Goal: Task Accomplishment & Management: Complete application form

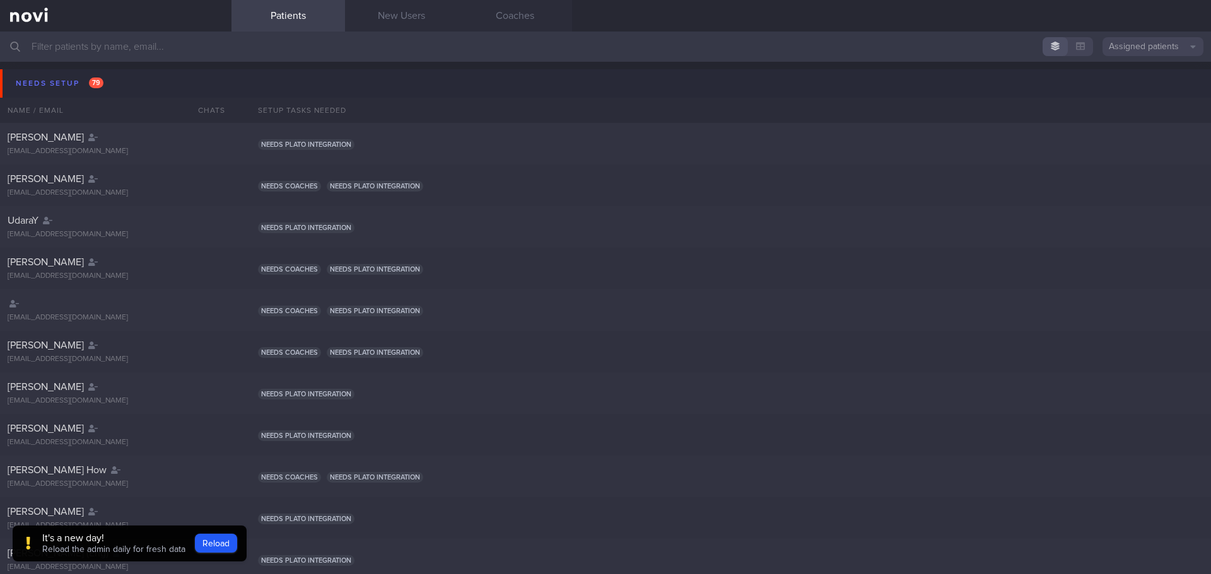
click at [136, 55] on input "text" at bounding box center [605, 47] width 1211 height 30
click at [156, 8] on link at bounding box center [115, 16] width 231 height 32
click at [398, 17] on link "New Users" at bounding box center [401, 16] width 113 height 32
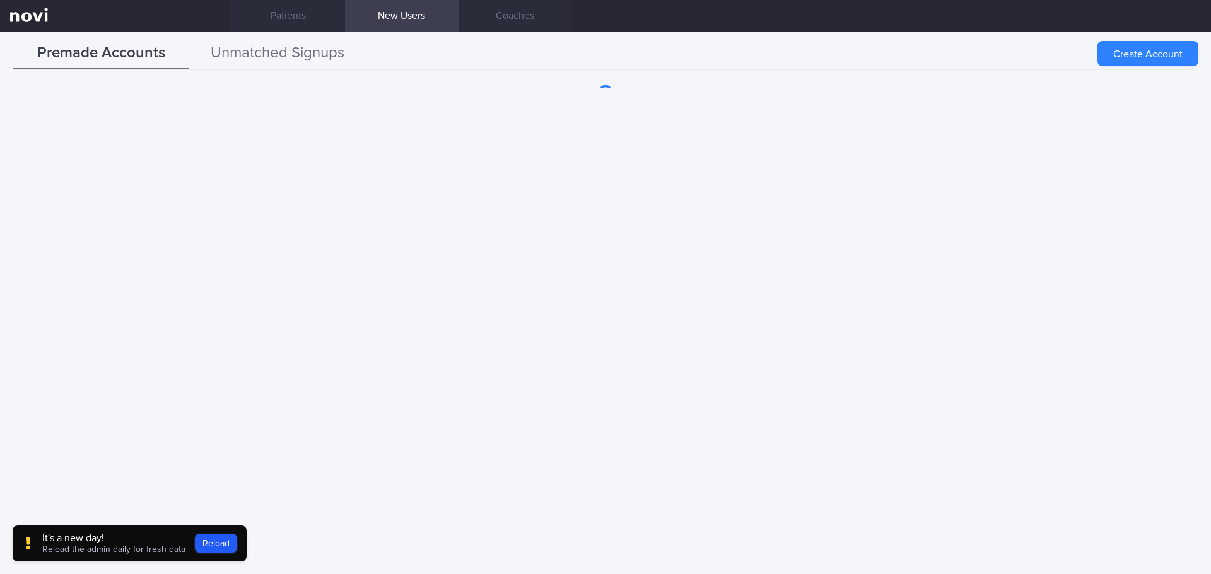
click at [252, 47] on button "Unmatched Signups" at bounding box center [277, 54] width 177 height 32
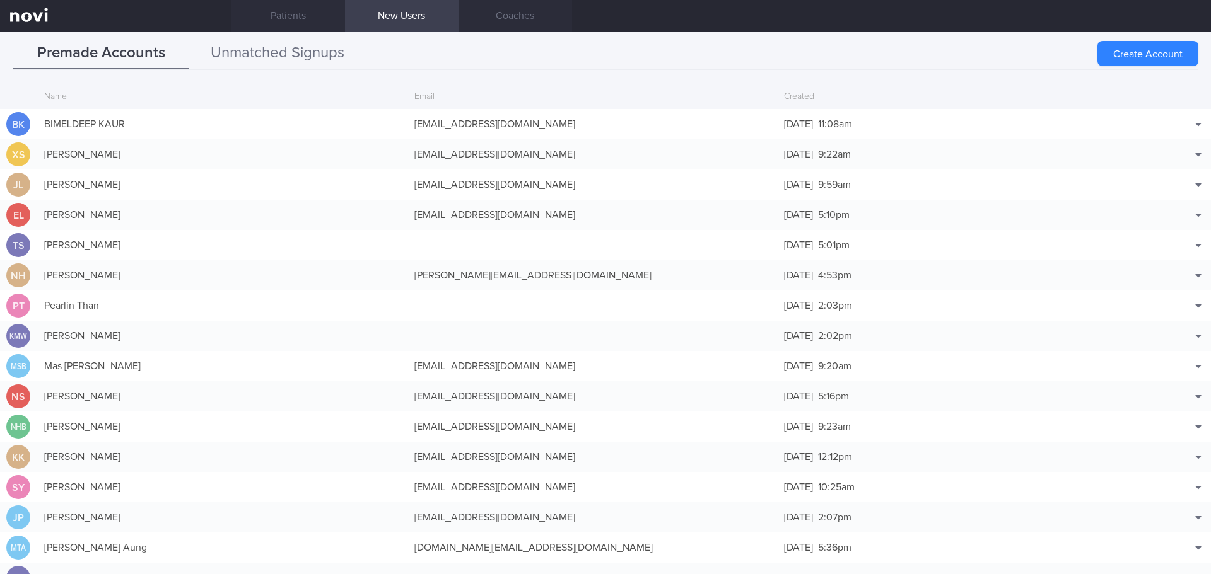
click at [286, 54] on button "Unmatched Signups" at bounding box center [277, 54] width 177 height 32
click at [328, 49] on button "Unmatched Signups" at bounding box center [277, 54] width 177 height 32
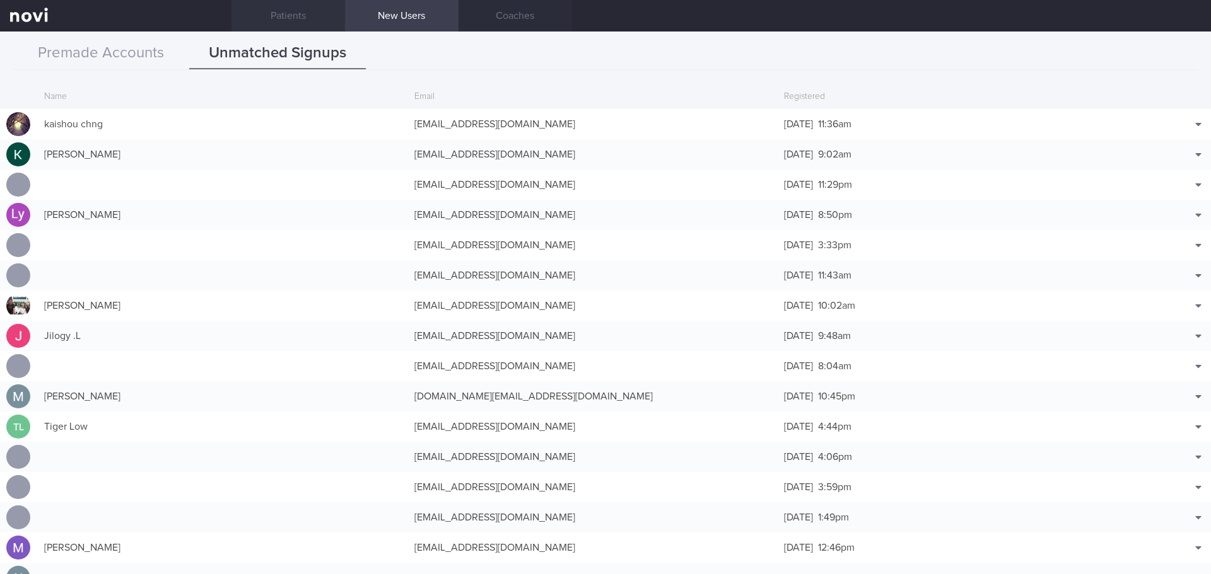
click at [280, 7] on link "Patients" at bounding box center [287, 16] width 113 height 32
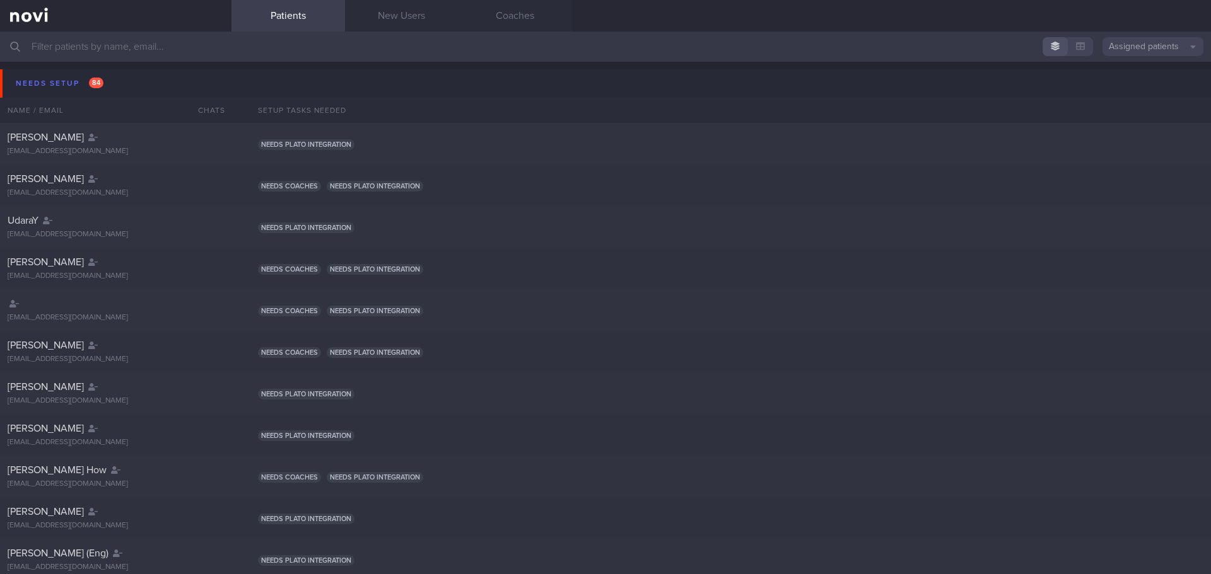
click at [102, 44] on input "text" at bounding box center [605, 47] width 1211 height 30
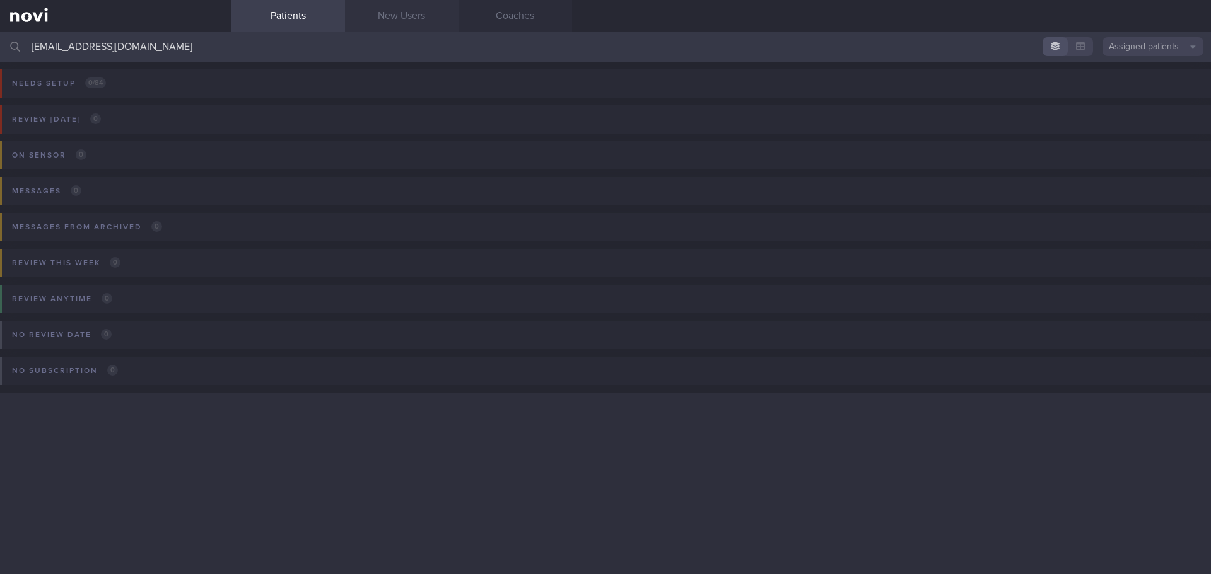
type input "putriadrieanna@gmail.com"
click at [390, 23] on link "New Users" at bounding box center [401, 16] width 113 height 32
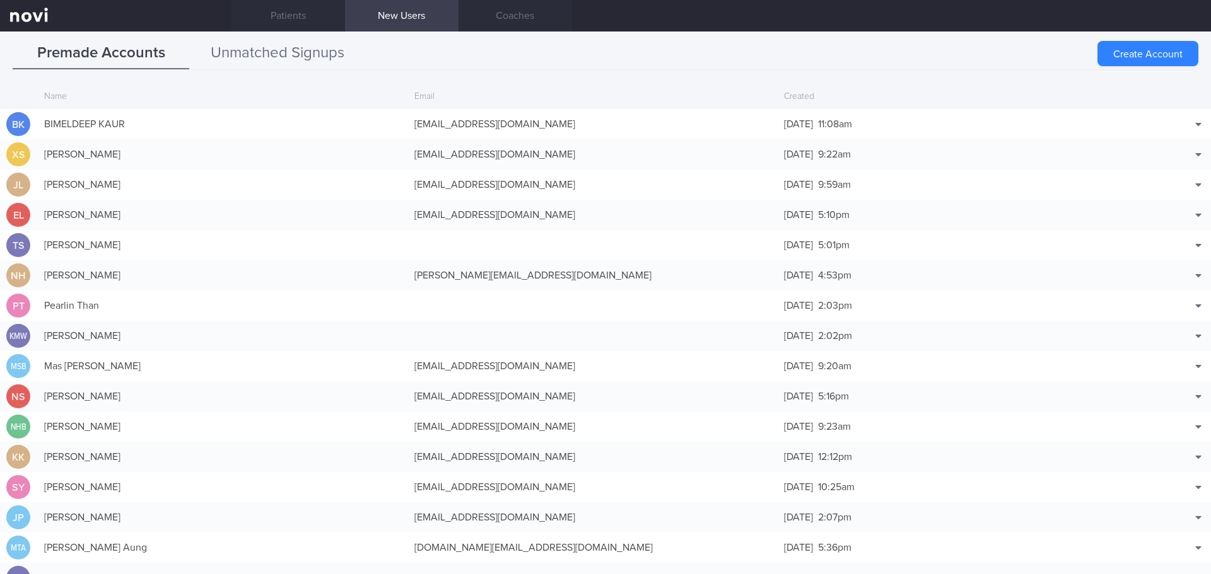
click at [218, 45] on button "Unmatched Signups" at bounding box center [277, 54] width 177 height 32
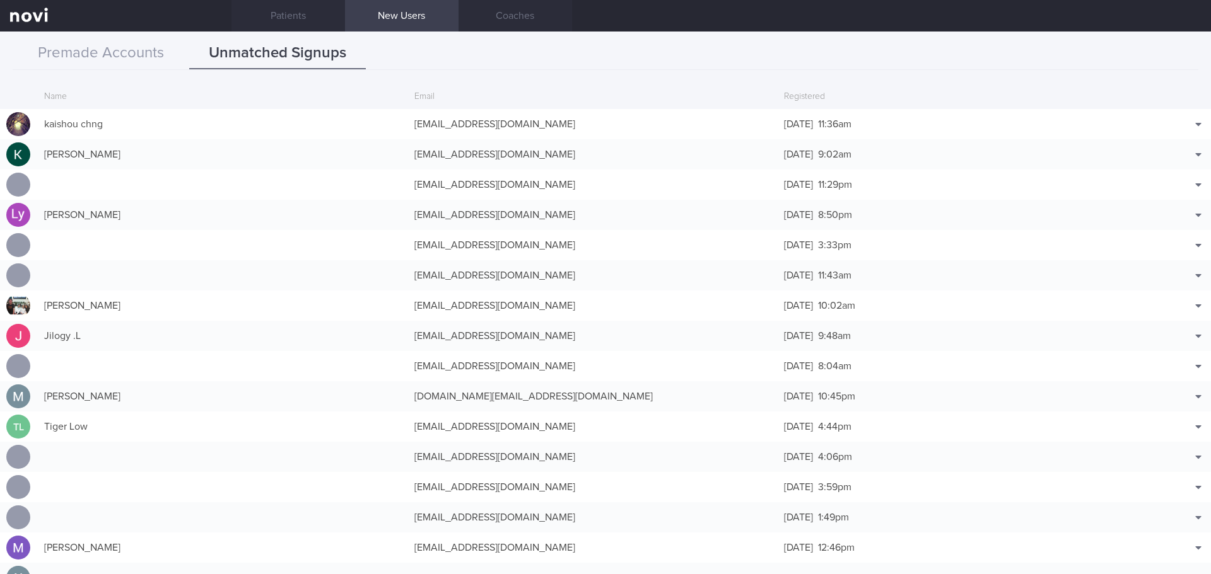
click at [800, 103] on div "Registered" at bounding box center [962, 97] width 370 height 24
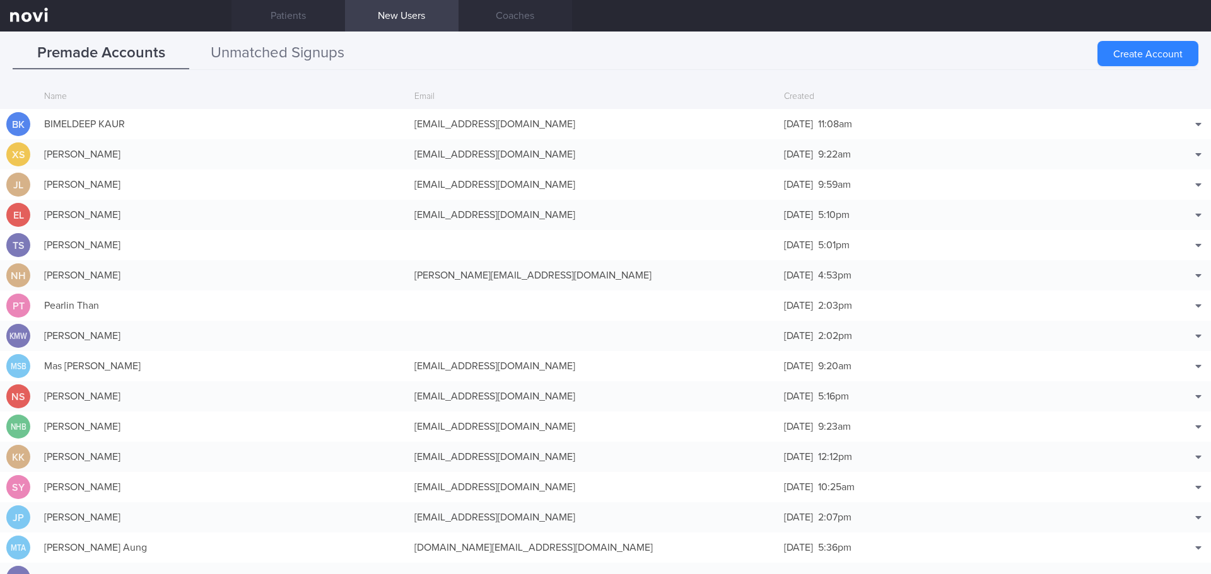
click at [322, 57] on button "Unmatched Signups" at bounding box center [277, 54] width 177 height 32
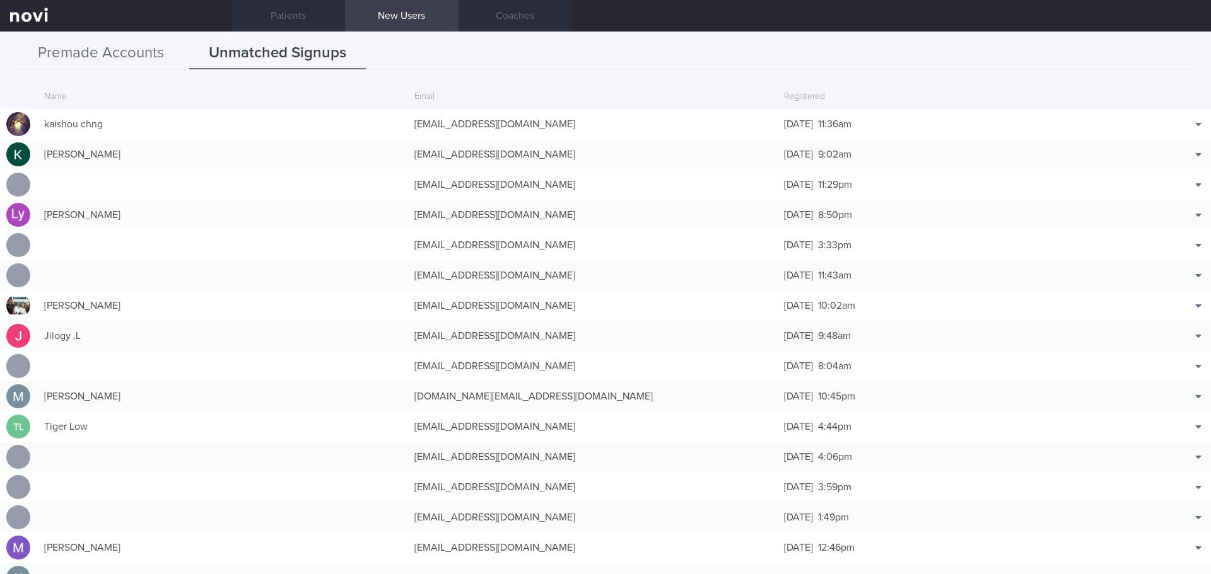
drag, startPoint x: 125, startPoint y: 46, endPoint x: 212, endPoint y: 2, distance: 97.0
click at [127, 46] on button "Premade Accounts" at bounding box center [101, 54] width 177 height 32
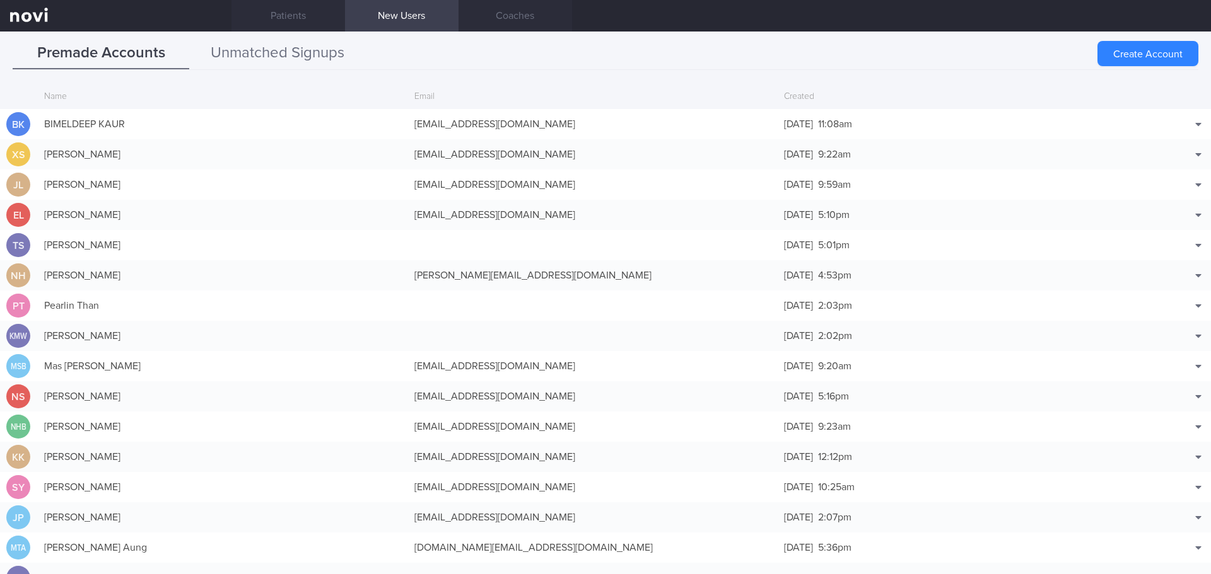
drag, startPoint x: 305, startPoint y: 51, endPoint x: 278, endPoint y: 46, distance: 27.6
click at [305, 50] on button "Unmatched Signups" at bounding box center [277, 54] width 177 height 32
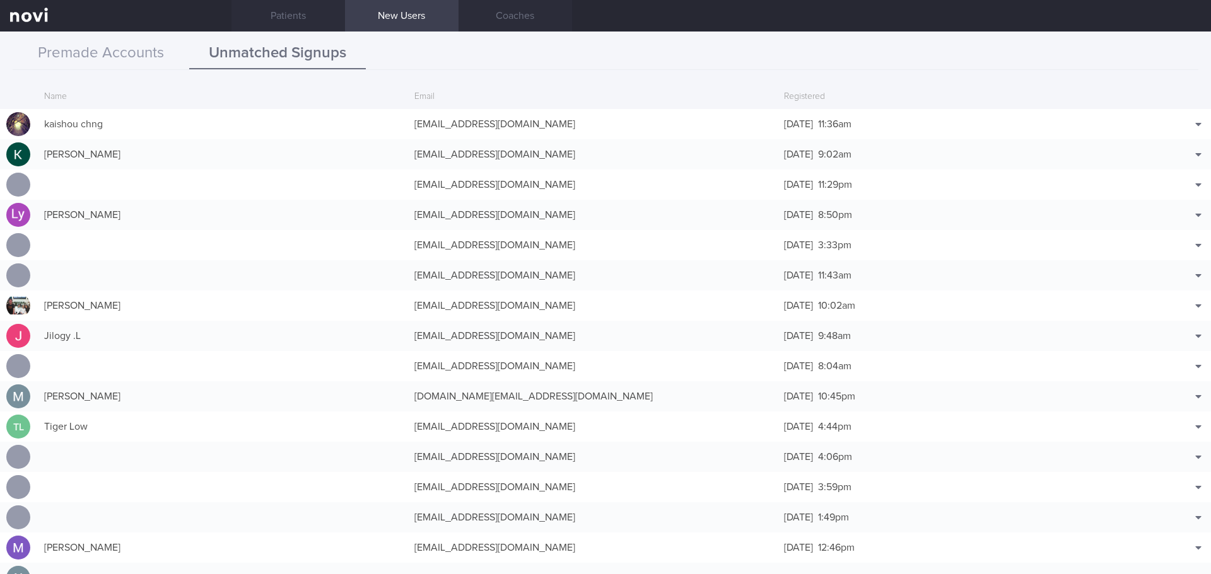
click at [271, 52] on button "Unmatched Signups" at bounding box center [277, 54] width 177 height 32
click at [94, 58] on button "Premade Accounts" at bounding box center [101, 54] width 177 height 32
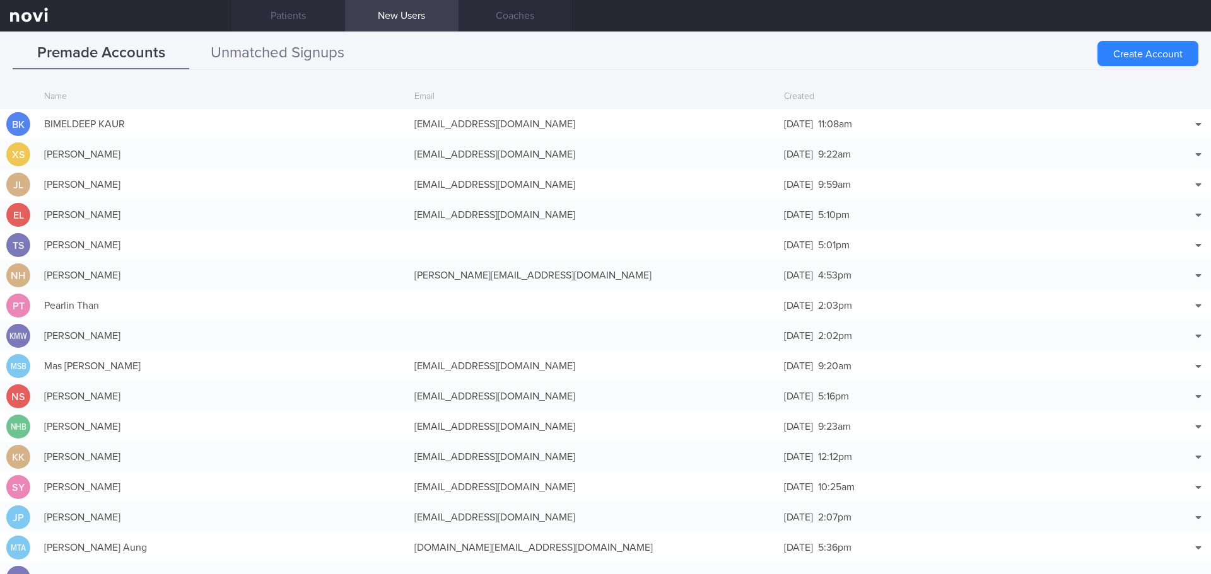
click at [314, 66] on button "Unmatched Signups" at bounding box center [277, 54] width 177 height 32
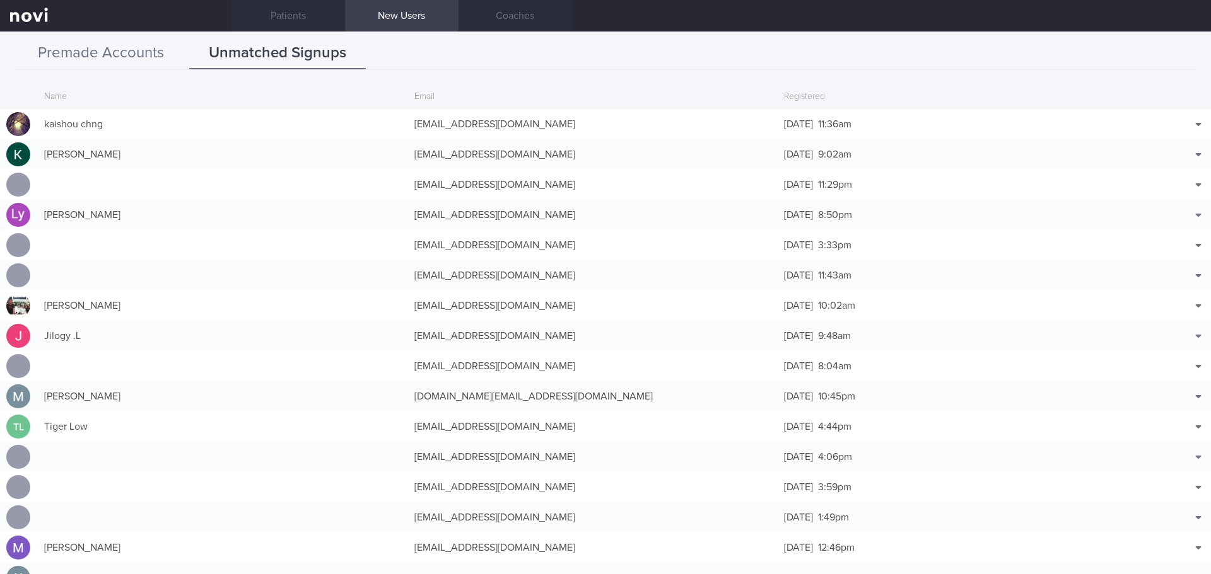
click at [117, 54] on button "Premade Accounts" at bounding box center [101, 54] width 177 height 32
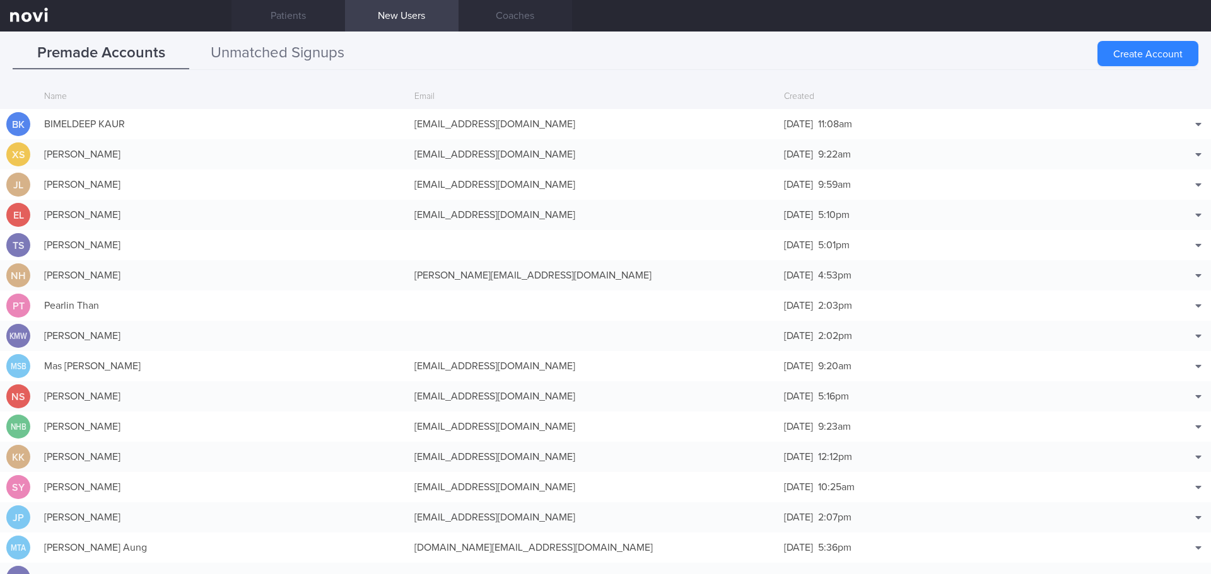
click at [332, 61] on button "Unmatched Signups" at bounding box center [277, 54] width 177 height 32
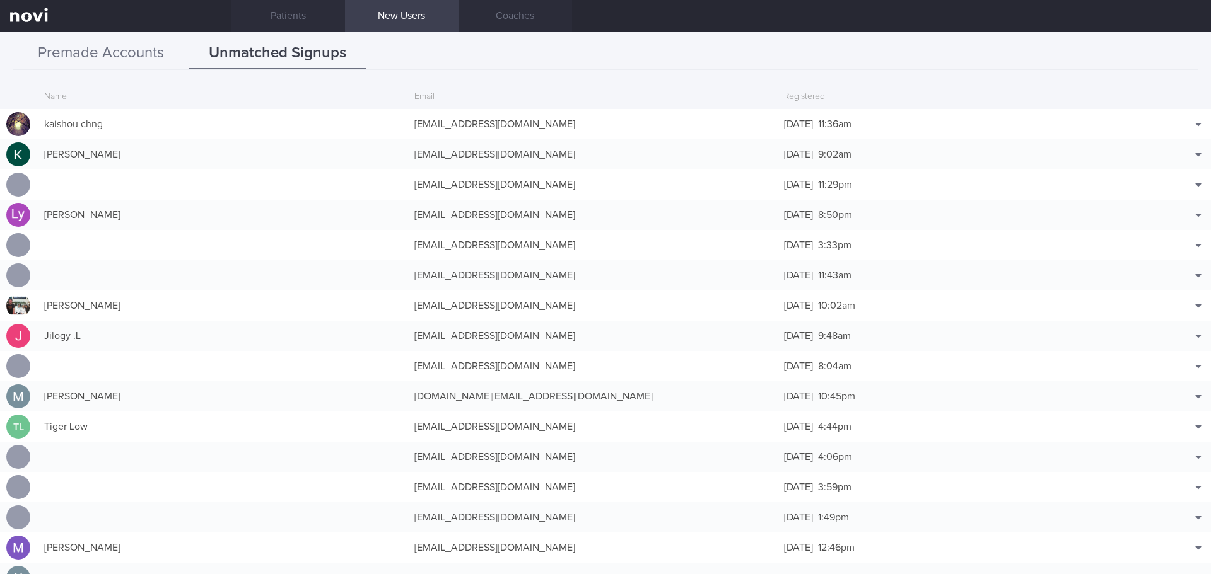
click at [90, 53] on button "Premade Accounts" at bounding box center [101, 54] width 177 height 32
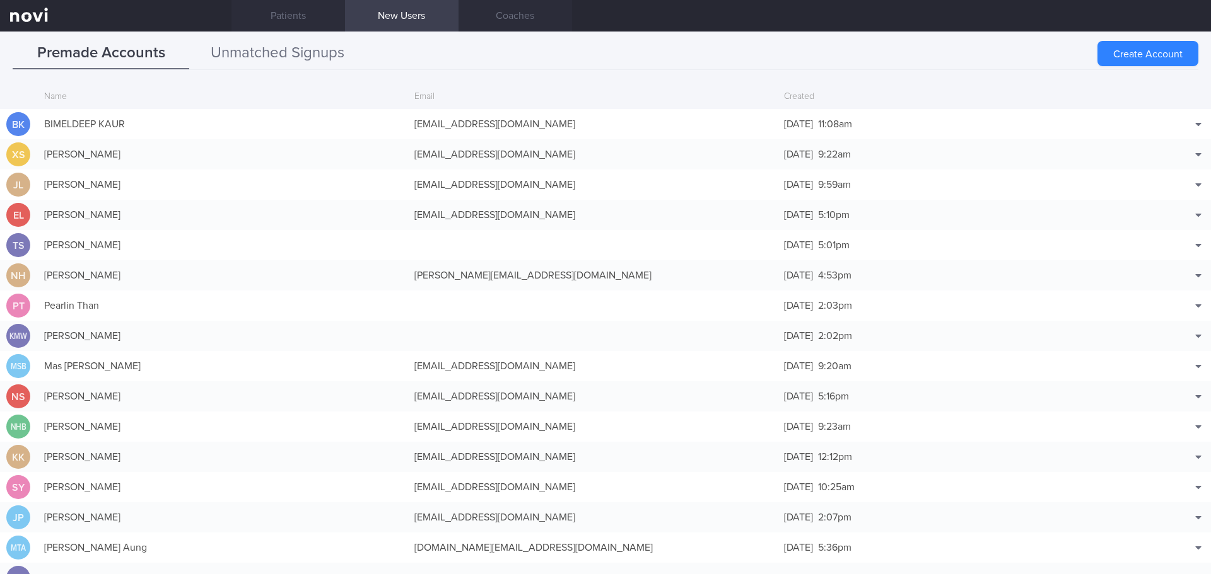
click at [276, 51] on button "Unmatched Signups" at bounding box center [277, 54] width 177 height 32
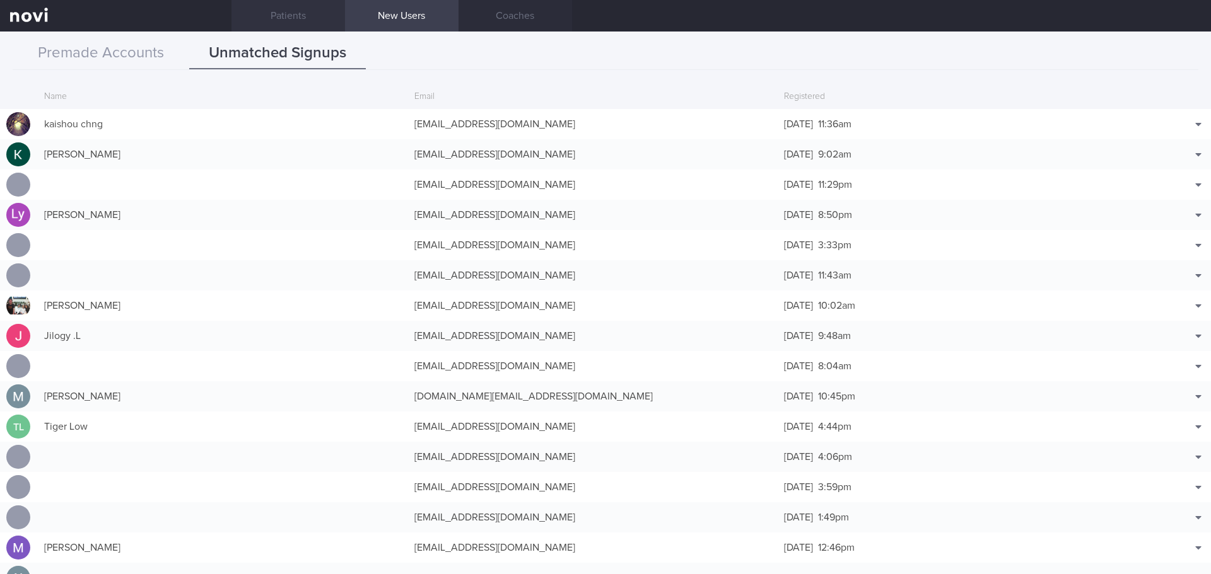
click at [286, 14] on link "Patients" at bounding box center [287, 16] width 113 height 32
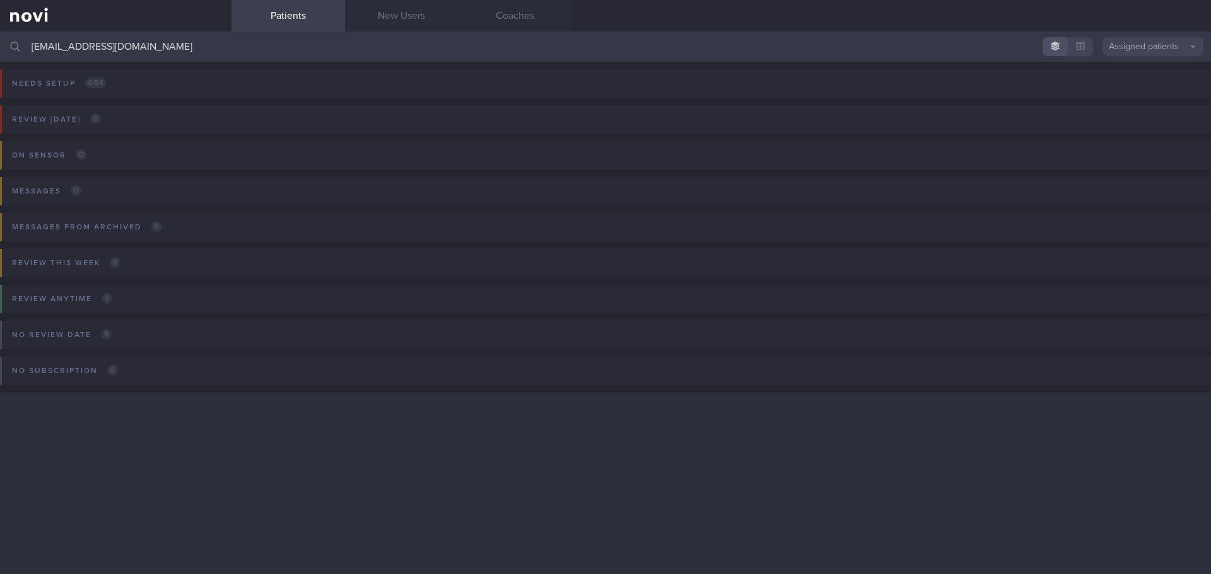
click at [184, 47] on input "putriadrieanna@gmail.com" at bounding box center [605, 47] width 1211 height 30
click at [509, 40] on input "putriadrieanna@gmail.com" at bounding box center [605, 47] width 1211 height 30
click at [378, 35] on input "putriadrieanna@gmail.com" at bounding box center [605, 47] width 1211 height 30
click at [335, 59] on input "putriadrieanna@gmail.com" at bounding box center [605, 47] width 1211 height 30
click at [483, 71] on div "Needs setup 0 / 84 Name / Email Chats Setup tasks needed" at bounding box center [605, 92] width 1211 height 61
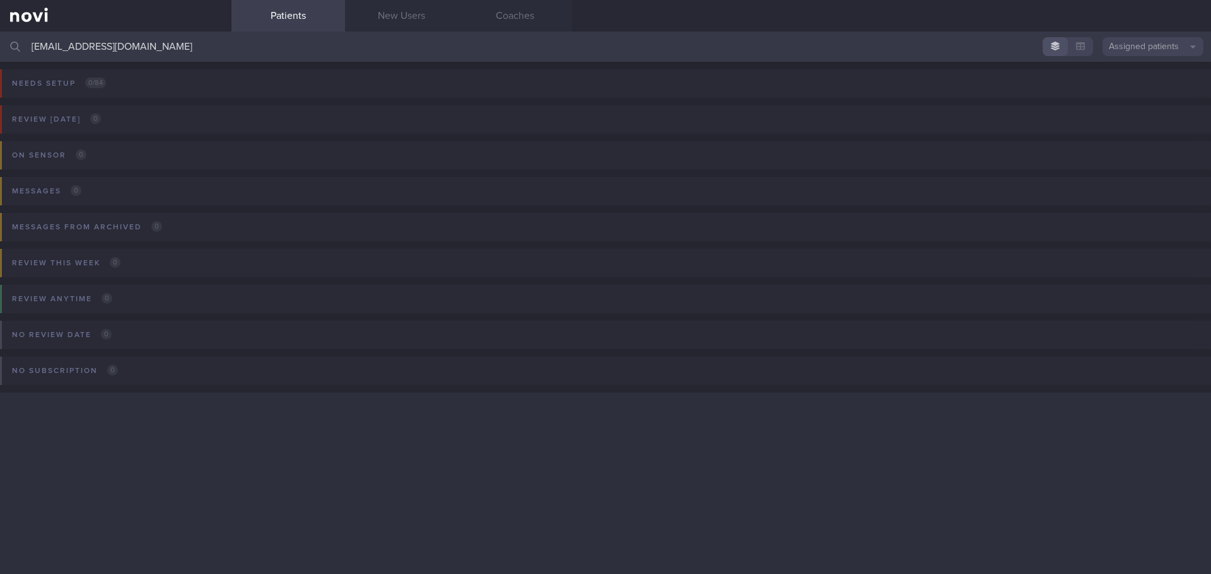
click at [473, 52] on input "putriadrieanna@gmail.com" at bounding box center [605, 47] width 1211 height 30
click at [201, 46] on input "putriadrieanna@gmail.com" at bounding box center [605, 47] width 1211 height 30
type input "putriadrieanna@gmail.com"
drag, startPoint x: 1197, startPoint y: 49, endPoint x: 1162, endPoint y: 49, distance: 34.7
click at [1195, 50] on button "Assigned patients" at bounding box center [1152, 46] width 101 height 19
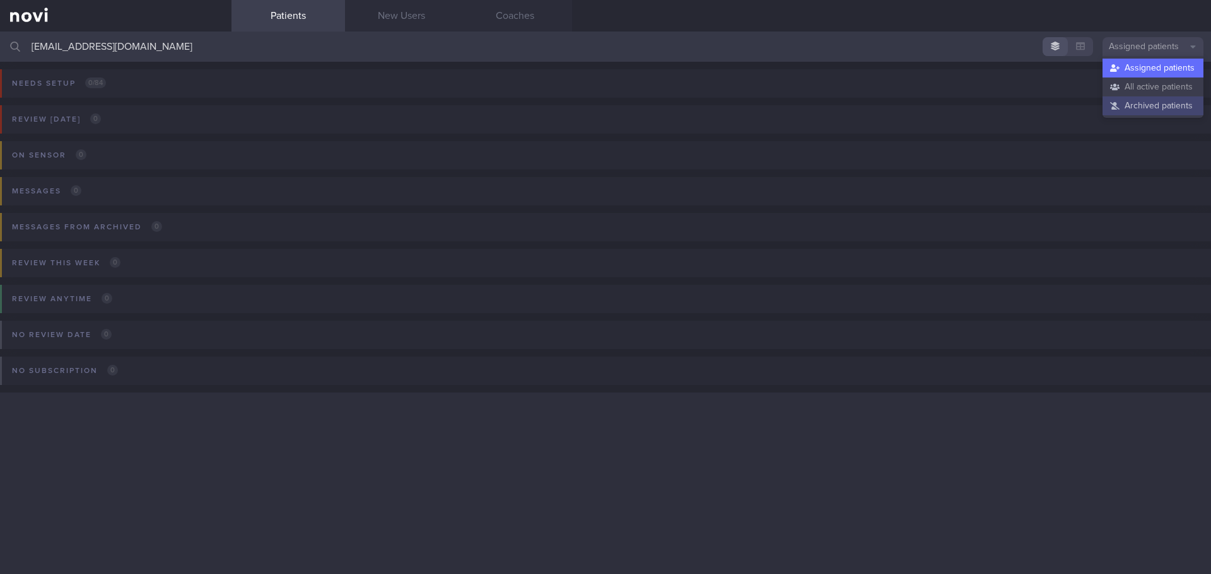
click at [1166, 103] on button "Archived patients" at bounding box center [1152, 105] width 101 height 19
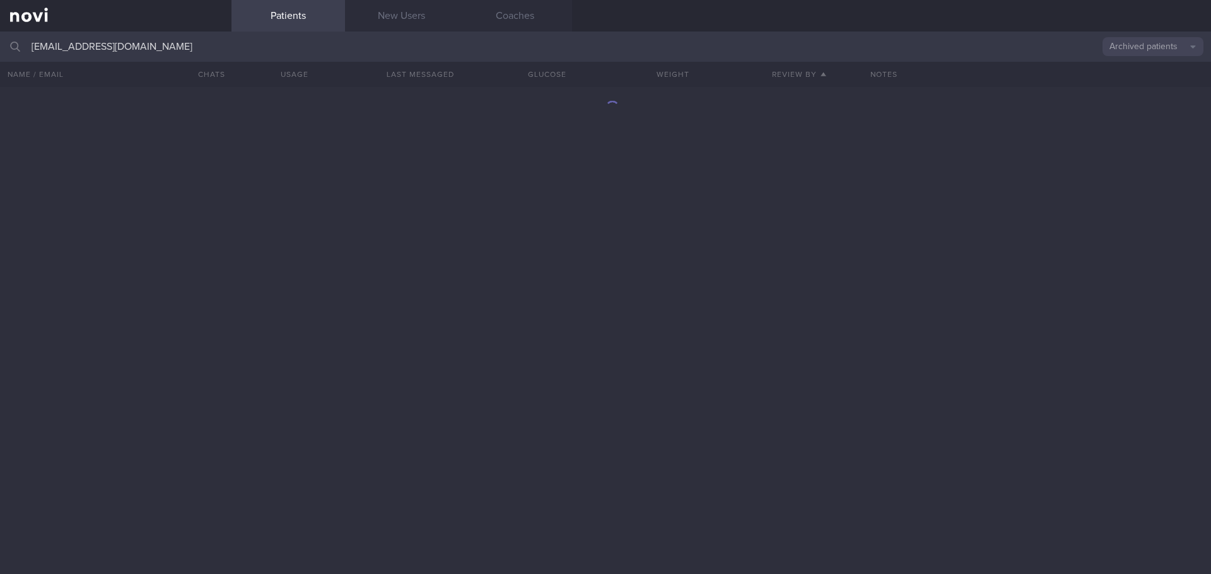
click at [178, 40] on input "putriadrieanna@gmail.com" at bounding box center [605, 47] width 1211 height 30
click at [513, 244] on div at bounding box center [605, 330] width 1211 height 487
click at [433, 13] on link "New Users" at bounding box center [401, 16] width 113 height 32
click at [405, 16] on link "New Users" at bounding box center [401, 16] width 113 height 32
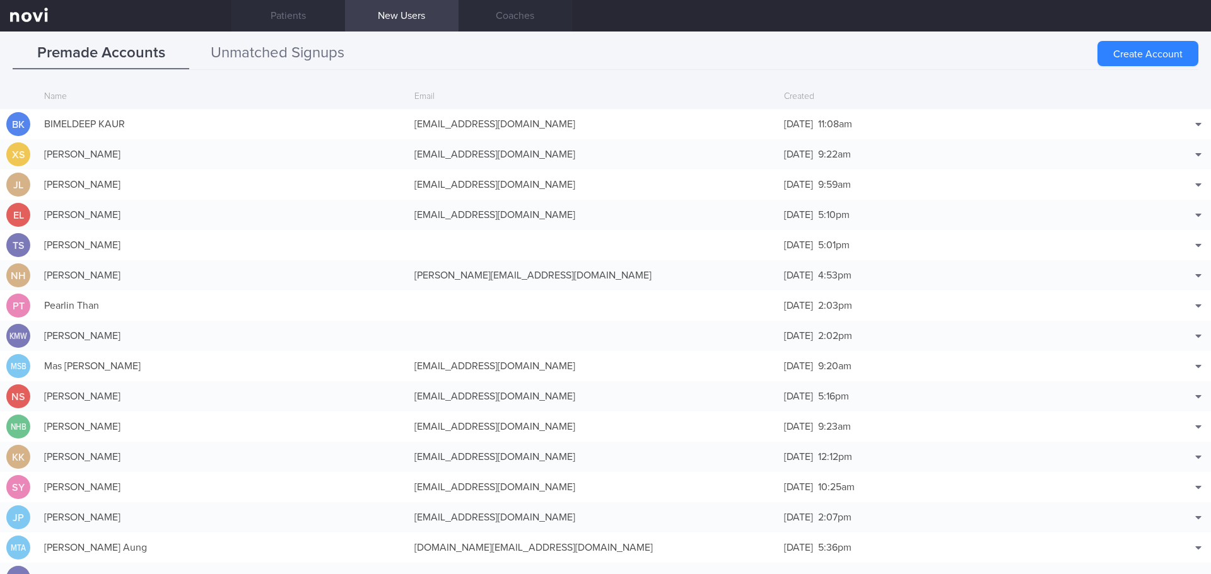
click at [308, 57] on button "Unmatched Signups" at bounding box center [277, 54] width 177 height 32
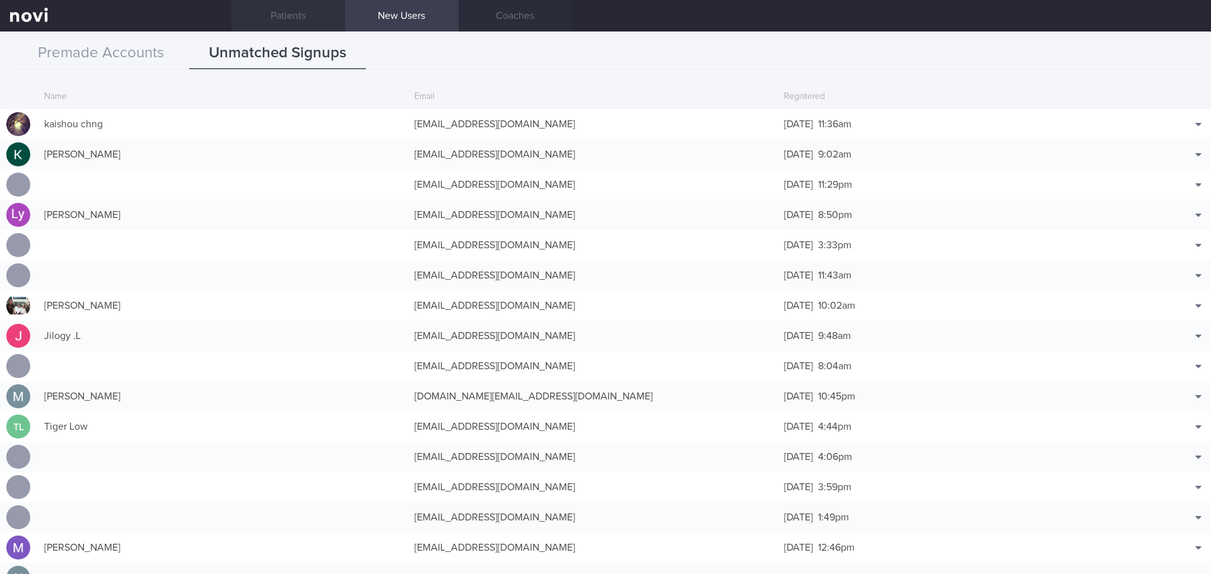
click at [292, 20] on link "Patients" at bounding box center [287, 16] width 113 height 32
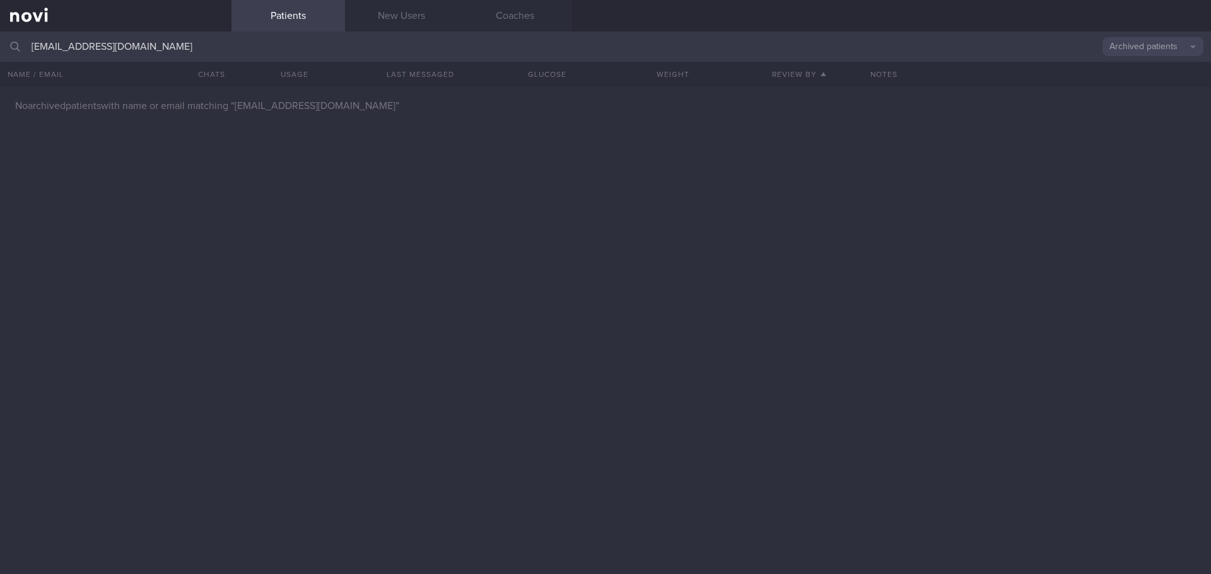
click at [1148, 47] on button "Archived patients" at bounding box center [1152, 46] width 101 height 19
click at [1149, 83] on button "All active patients" at bounding box center [1152, 87] width 101 height 19
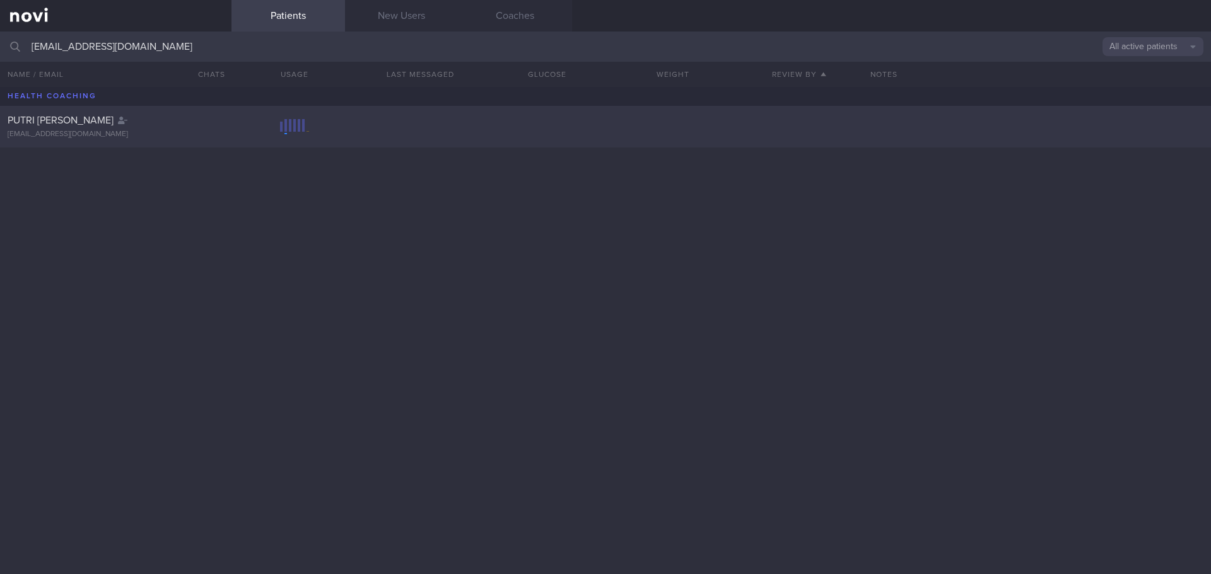
click at [113, 123] on span "PUTRI ADRIEANNA BINTE EDRIN" at bounding box center [61, 120] width 106 height 10
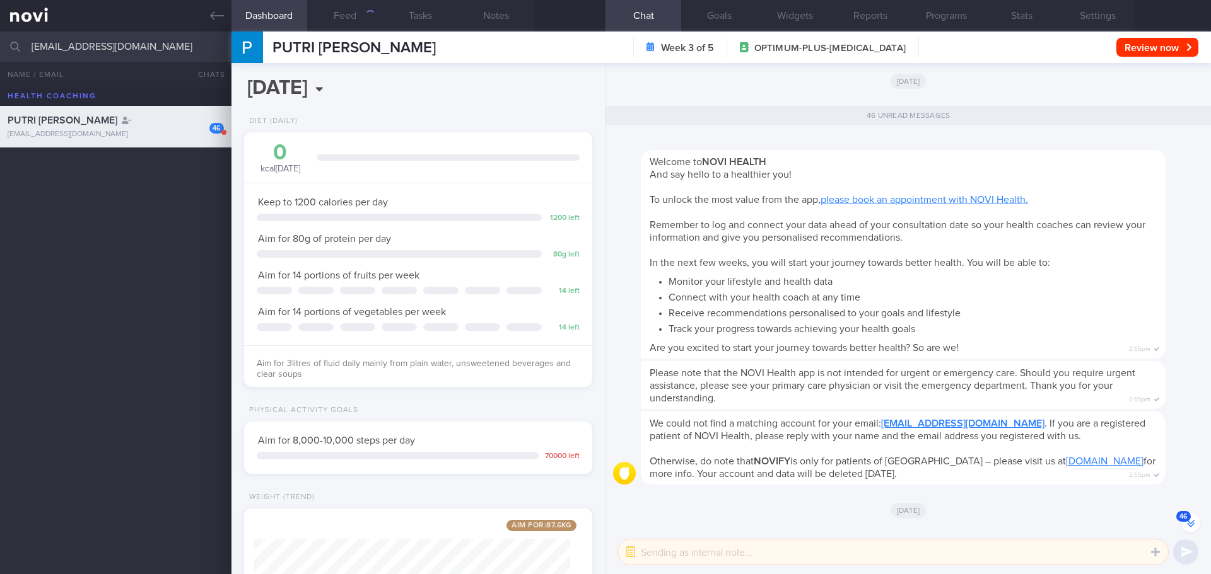
scroll to position [-3329, 0]
click at [105, 296] on div "46 PUTRI ADRIEANNA BINTE EDRIN putriadrieanna@gmail.com" at bounding box center [605, 330] width 1211 height 487
click at [129, 203] on div "46 PUTRI ADRIEANNA BINTE EDRIN putriadrieanna@gmail.com" at bounding box center [605, 330] width 1211 height 487
click at [216, 16] on icon at bounding box center [217, 15] width 14 height 9
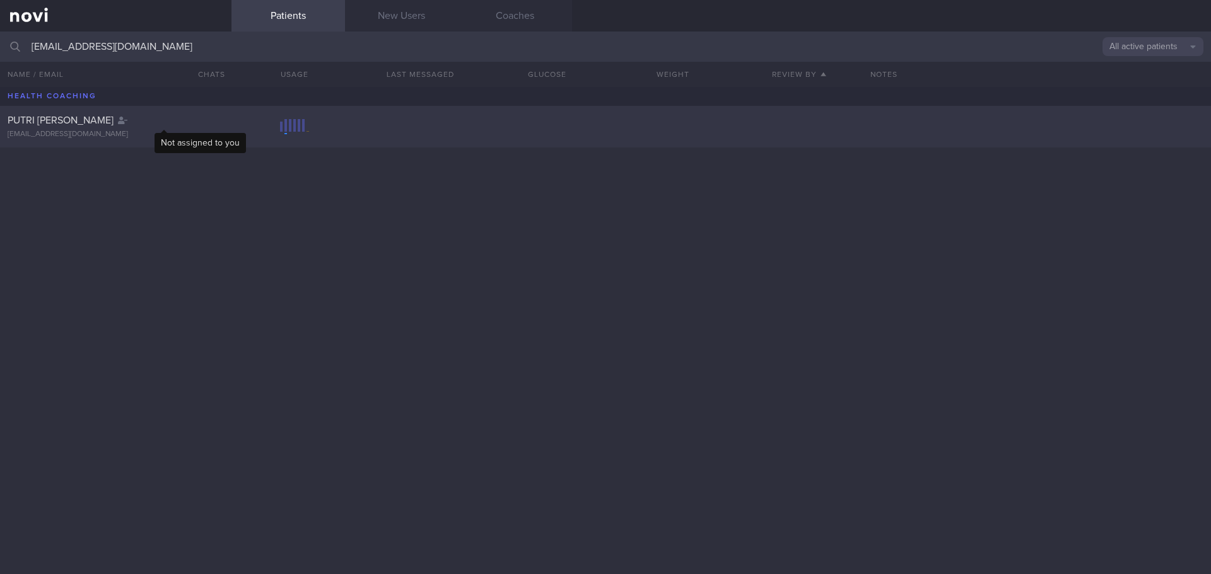
click at [127, 120] on icon at bounding box center [122, 121] width 9 height 8
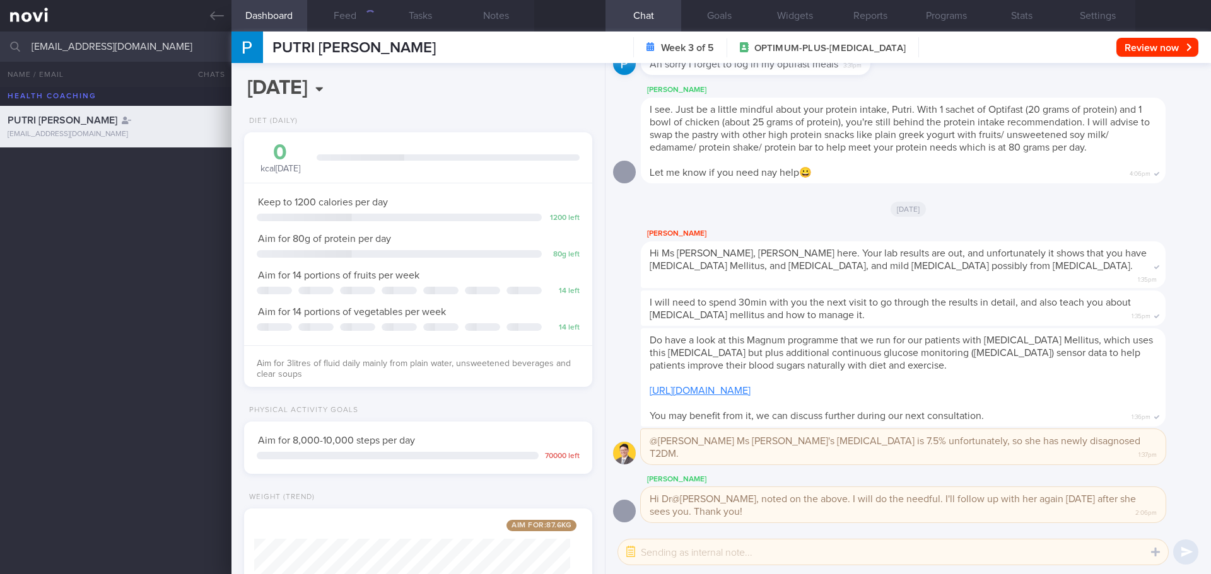
scroll to position [176, 317]
click at [51, 313] on div "PUTRI ADRIEANNA BINTE EDRIN putriadrieanna@gmail.com" at bounding box center [605, 330] width 1211 height 487
drag, startPoint x: 206, startPoint y: 15, endPoint x: 187, endPoint y: 31, distance: 25.1
click at [206, 17] on link at bounding box center [115, 16] width 231 height 32
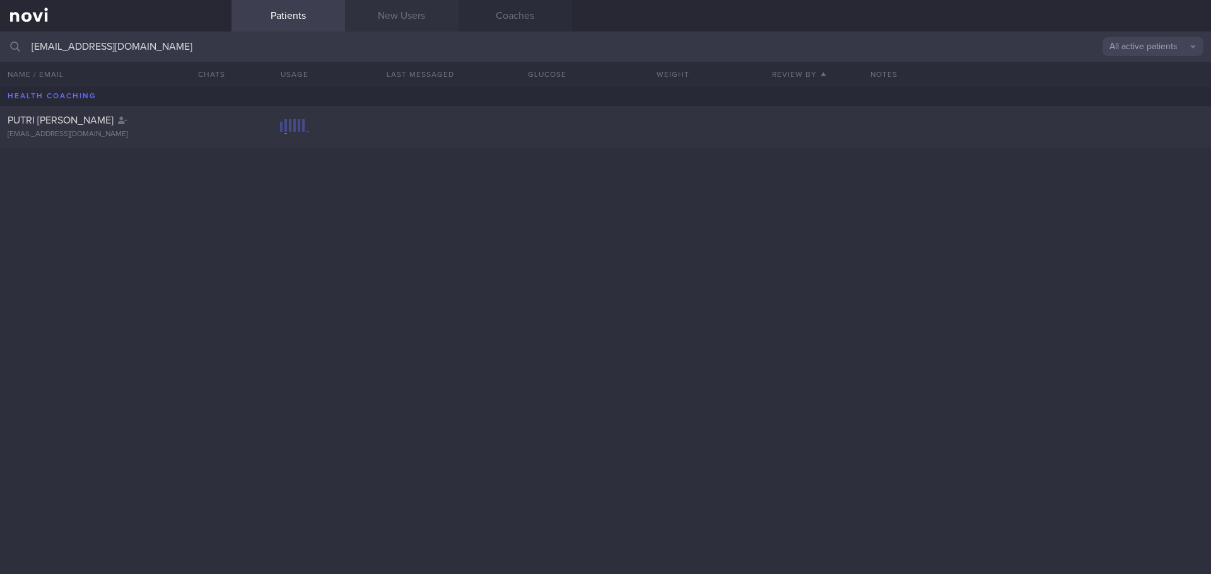
click at [404, 24] on link "New Users" at bounding box center [401, 16] width 113 height 32
click at [398, 18] on link "New Users" at bounding box center [401, 16] width 113 height 32
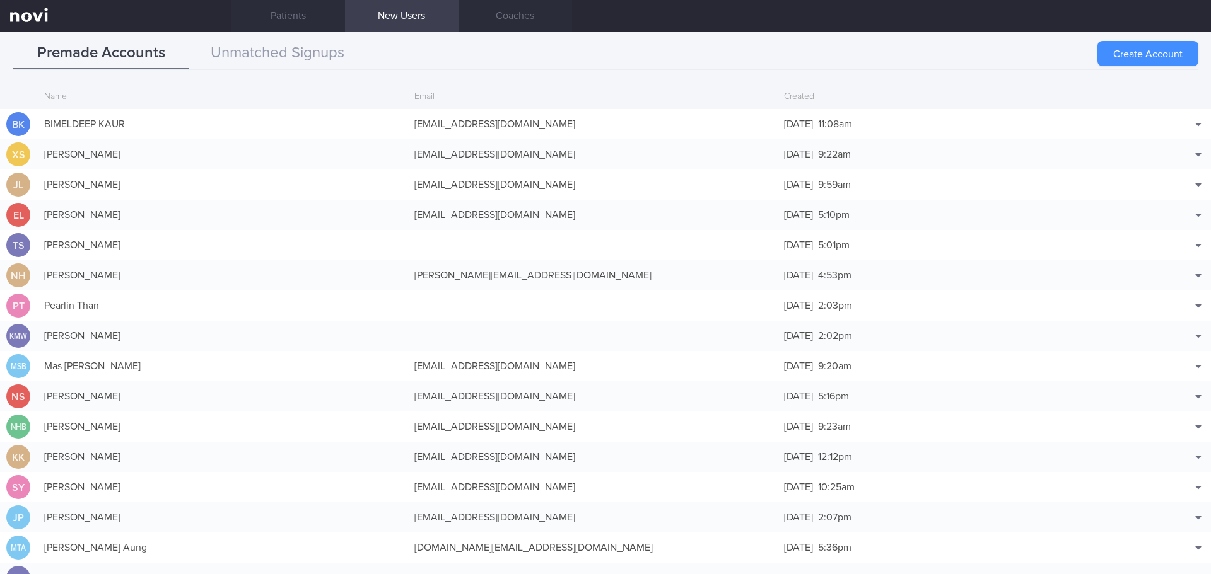
click at [1139, 54] on button "Create Account" at bounding box center [1147, 53] width 101 height 25
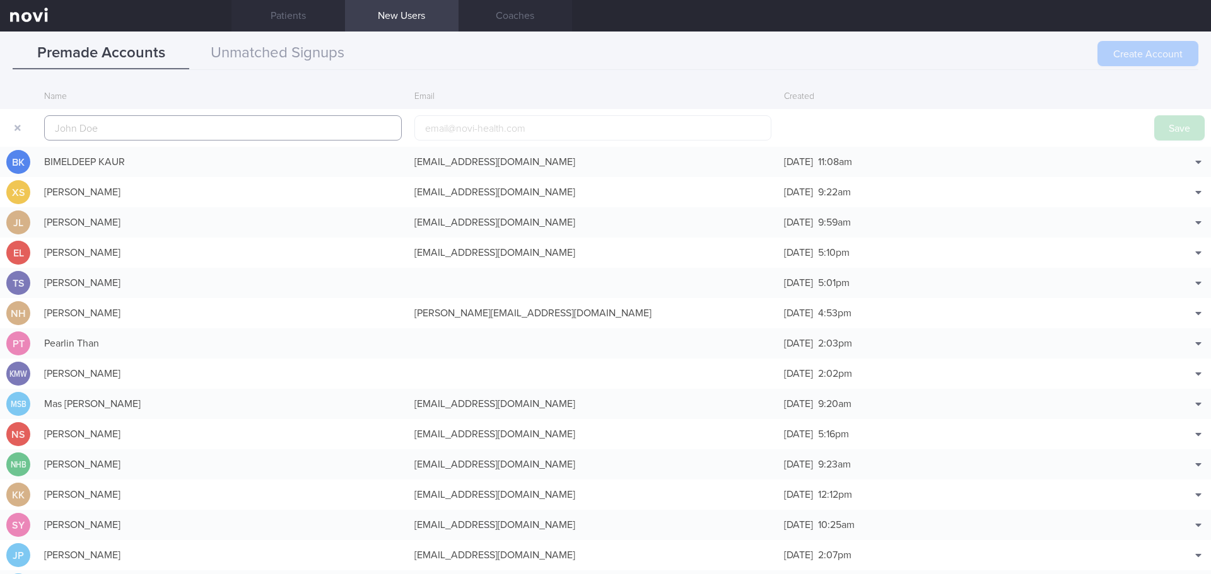
scroll to position [30, 0]
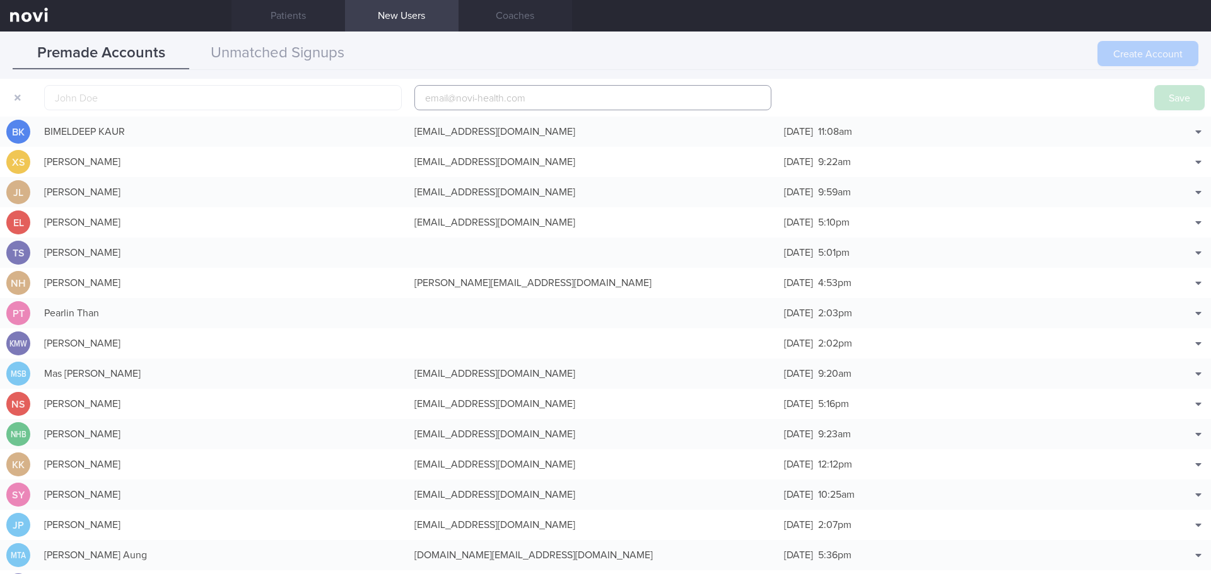
click at [605, 103] on input "email" at bounding box center [592, 97] width 357 height 25
paste input "putriadrieanna@gmail.com"
type input "putriadrieanna@gmail.com"
click at [230, 98] on input "text" at bounding box center [222, 97] width 357 height 25
type input "Putri Adrieanna"
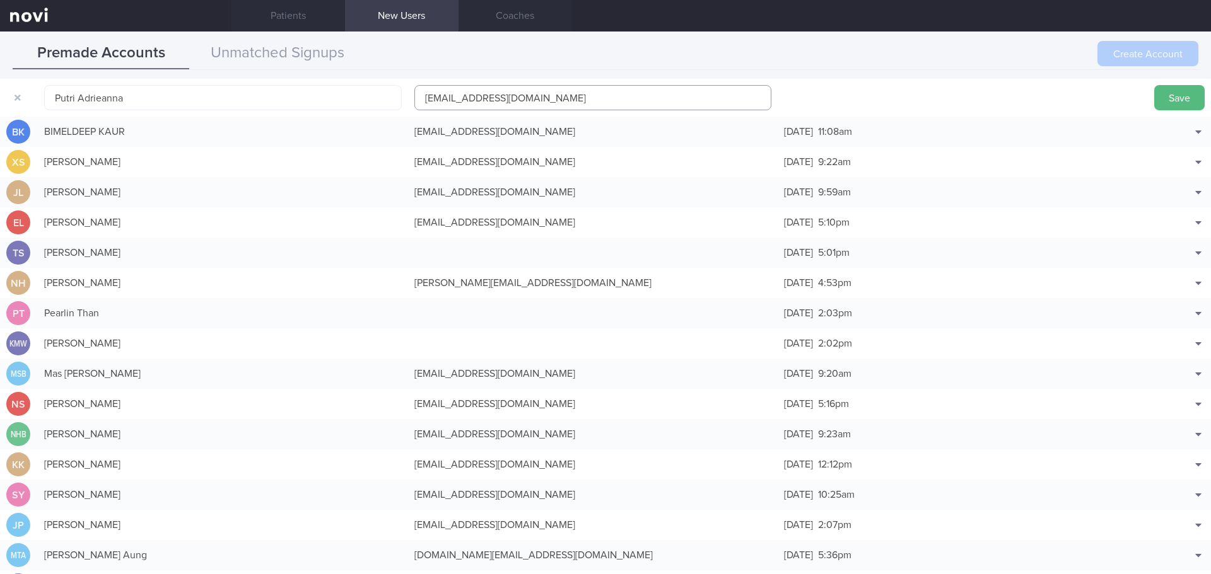
click at [485, 100] on input "putriadrieanna@gmail.com" at bounding box center [592, 97] width 357 height 25
click at [419, 102] on input "putriadrieanna@gmail.com" at bounding box center [592, 97] width 357 height 25
type input "putriadrieanna@gmail.com"
click at [411, 65] on div "Premade Accounts Unmatched Signups" at bounding box center [605, 54] width 1185 height 32
click at [315, 23] on link "Patients" at bounding box center [287, 16] width 113 height 32
